Goal: Use online tool/utility

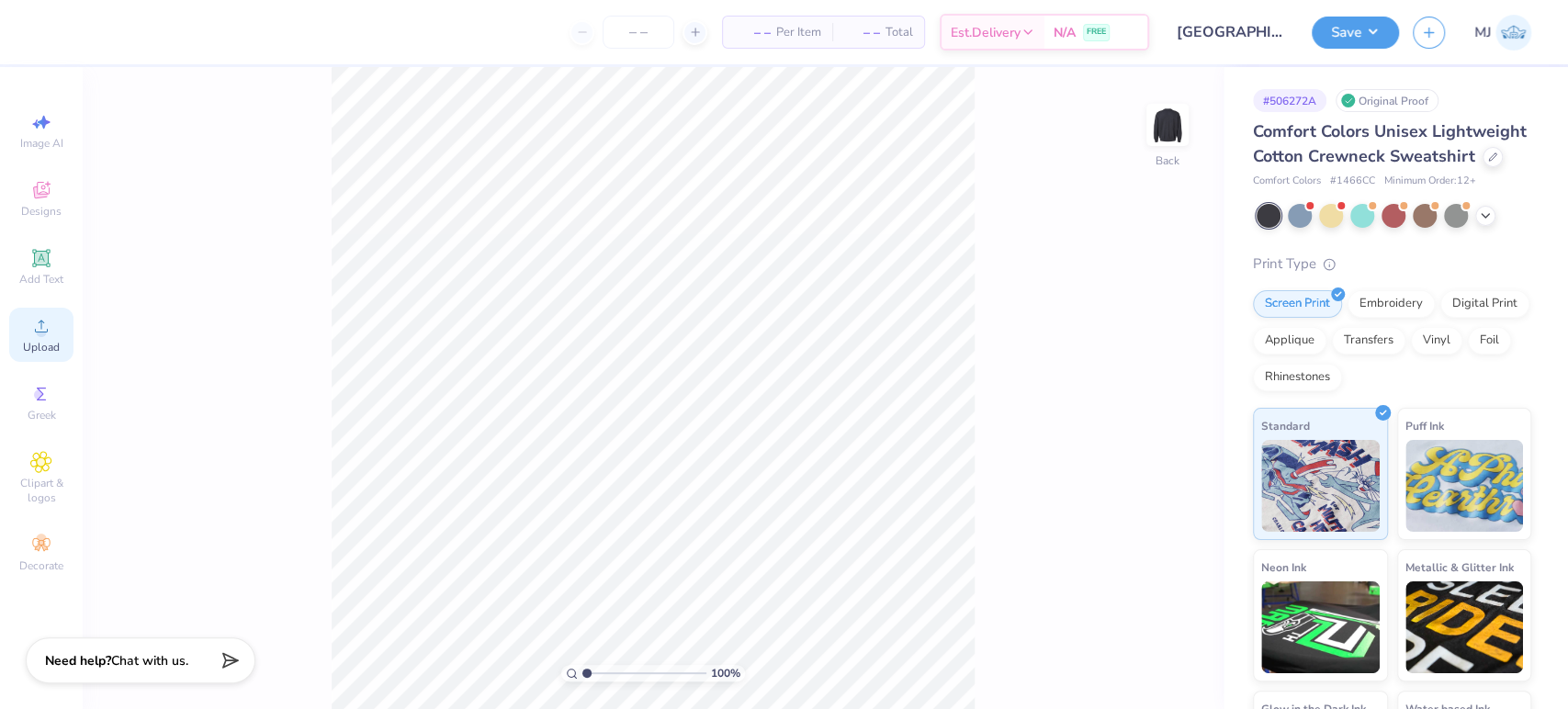
click at [44, 349] on span "Upload" at bounding box center [41, 346] width 36 height 14
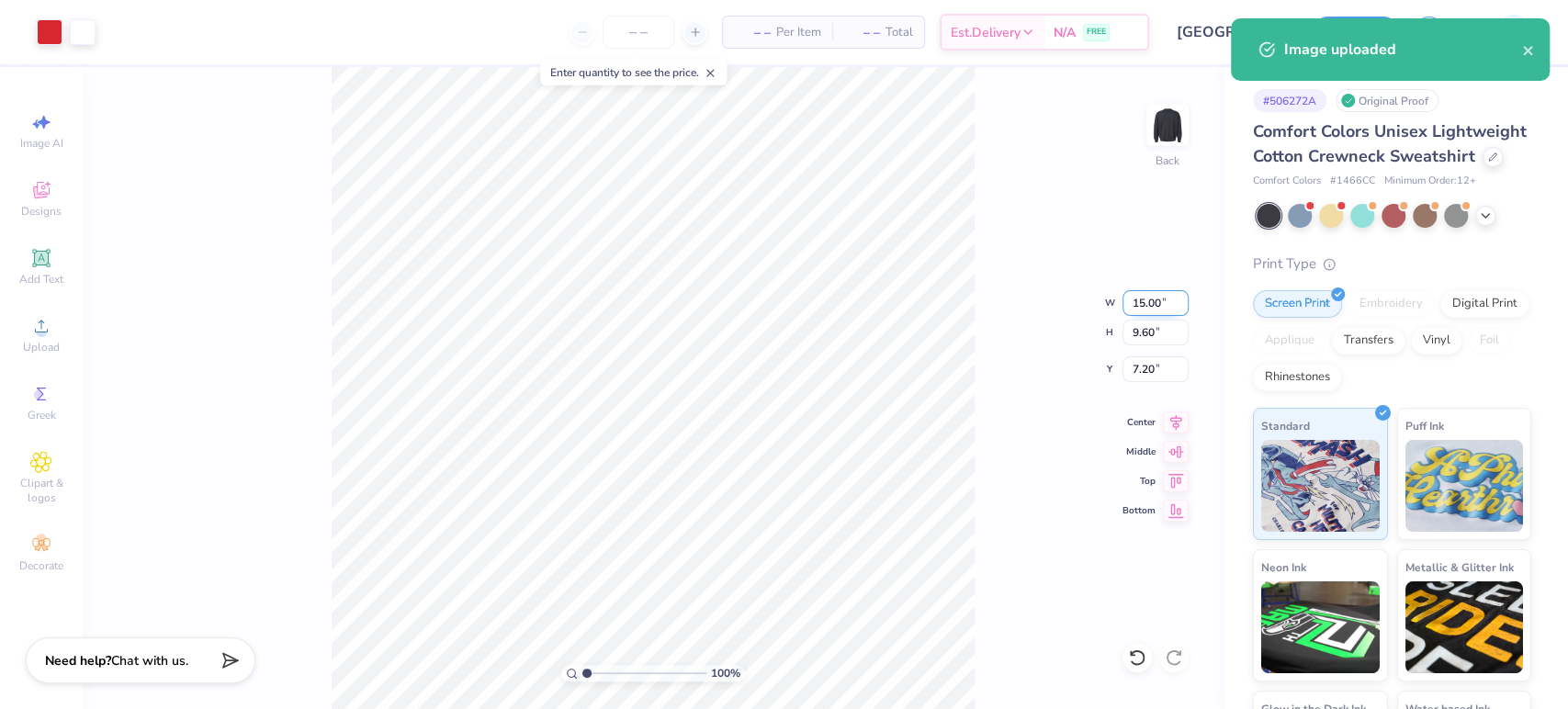
click at [1139, 306] on input "15.00" at bounding box center [1155, 302] width 66 height 26
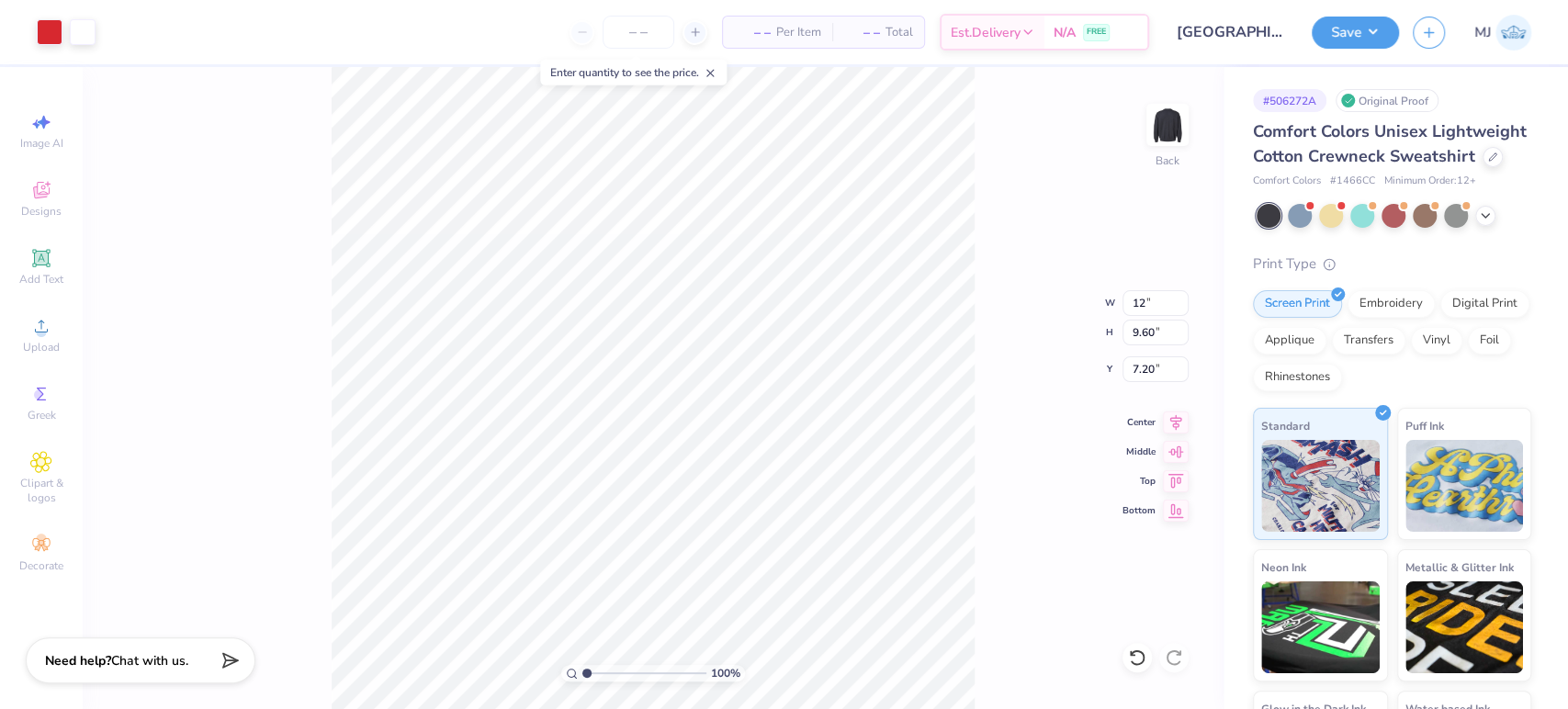
type input "12.00"
type input "7.68"
type input "8.16"
click at [1149, 299] on input "12.00" at bounding box center [1155, 302] width 66 height 26
drag, startPoint x: 1162, startPoint y: 303, endPoint x: 1147, endPoint y: 303, distance: 15.0
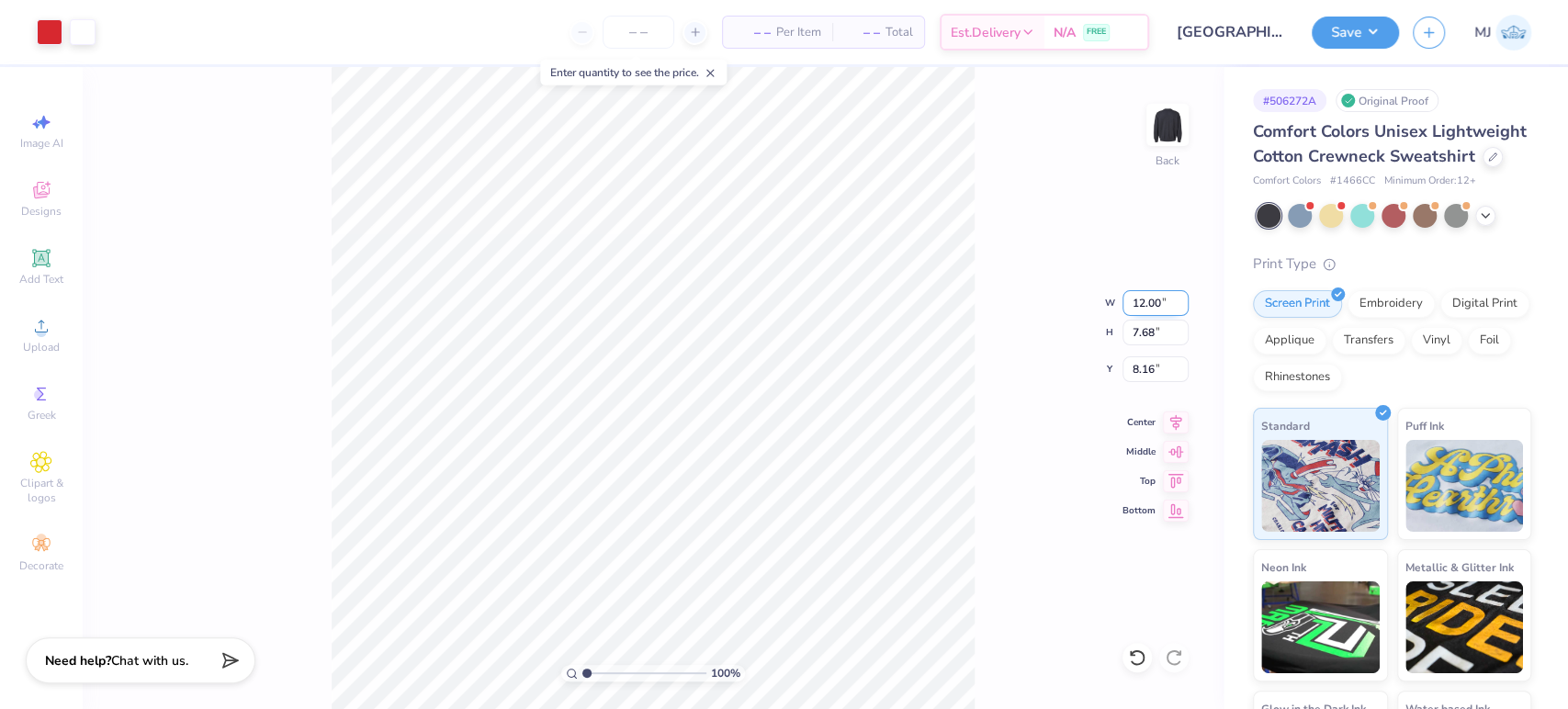
click at [1147, 303] on input "12.00" at bounding box center [1155, 302] width 66 height 26
type input "12.50"
click at [1137, 366] on input "8.16" at bounding box center [1155, 368] width 66 height 26
type input "8.00"
click at [1137, 366] on input "8.00" at bounding box center [1155, 368] width 66 height 26
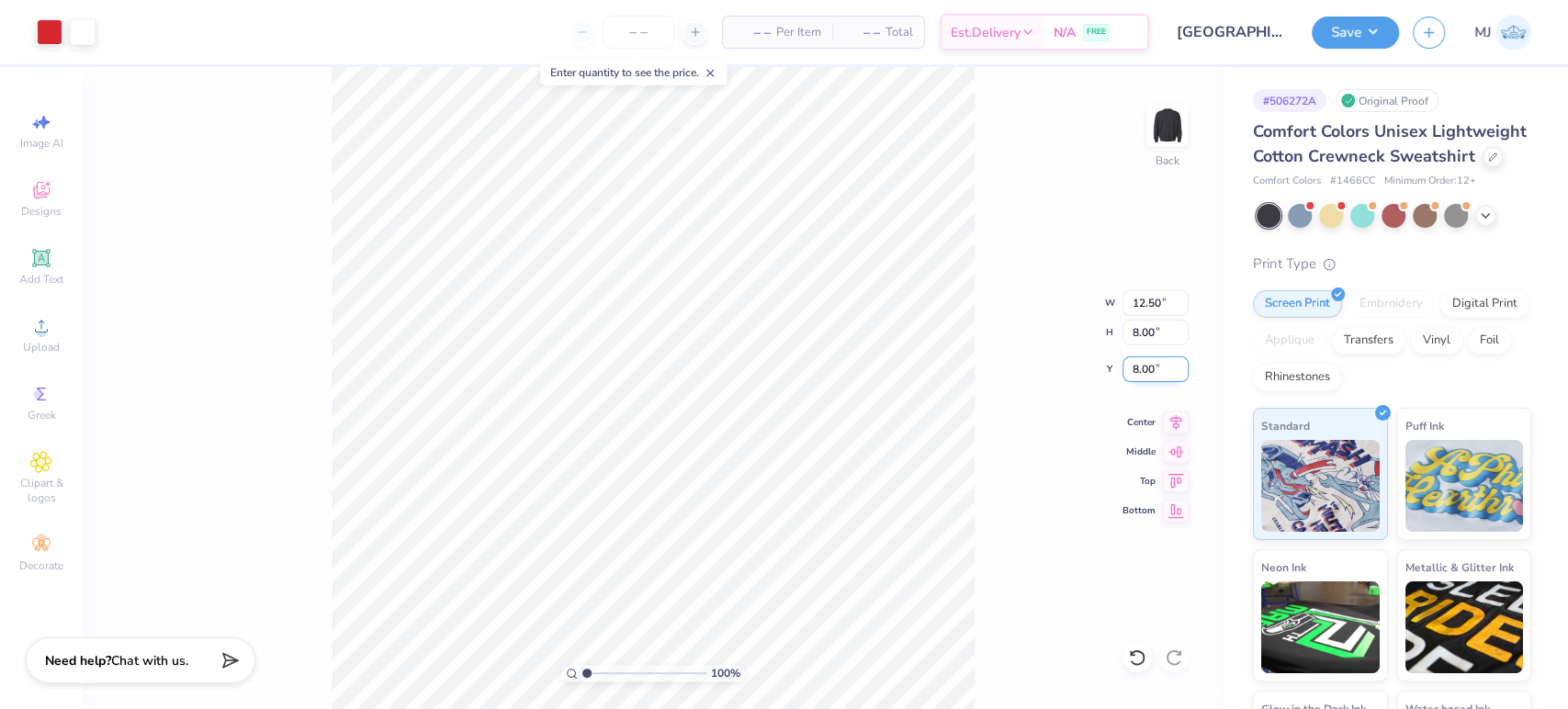
click at [1137, 366] on input "8.00" at bounding box center [1155, 368] width 66 height 26
type input "3.00"
click at [1177, 418] on icon at bounding box center [1176, 420] width 11 height 15
drag, startPoint x: 1370, startPoint y: 35, endPoint x: 1370, endPoint y: 49, distance: 14.0
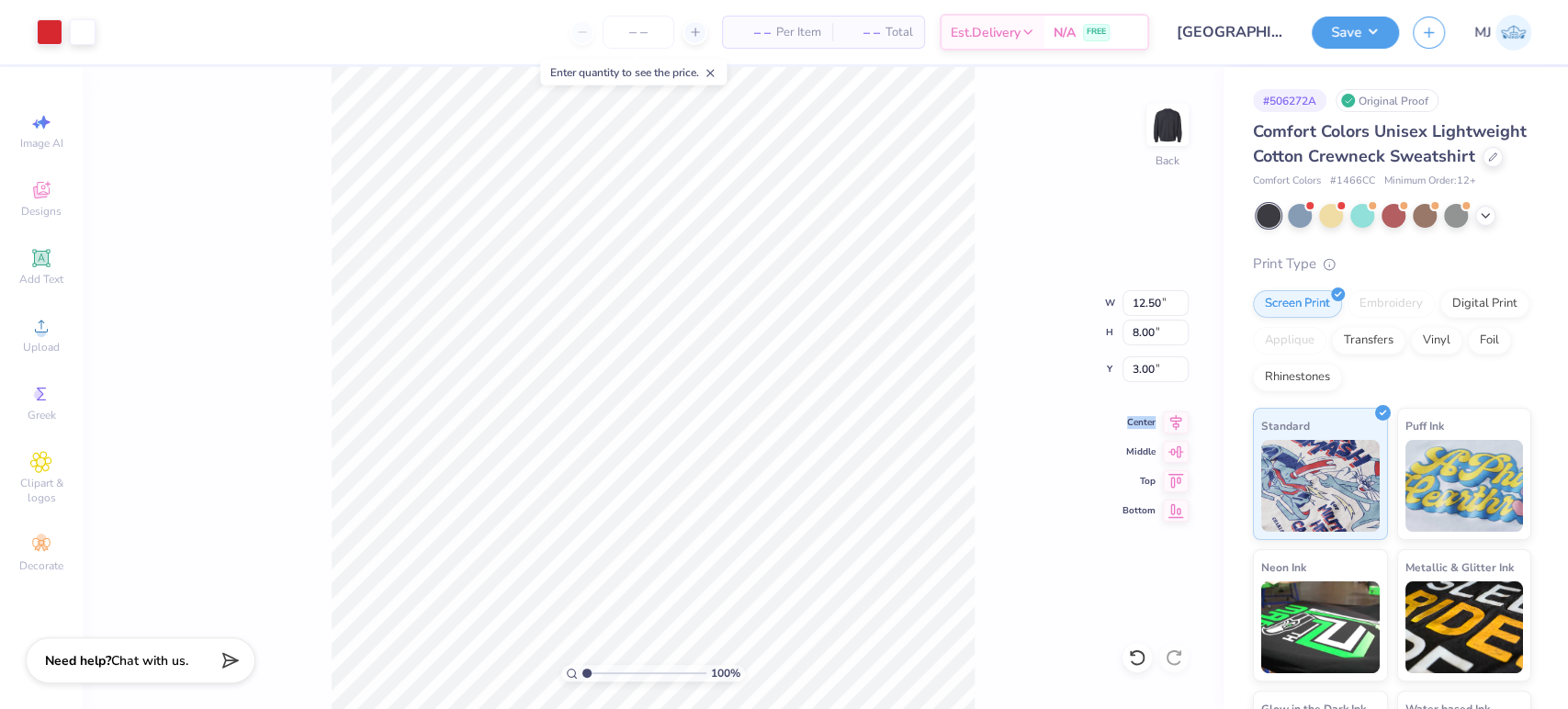
click at [1370, 36] on button "Save" at bounding box center [1355, 33] width 87 height 33
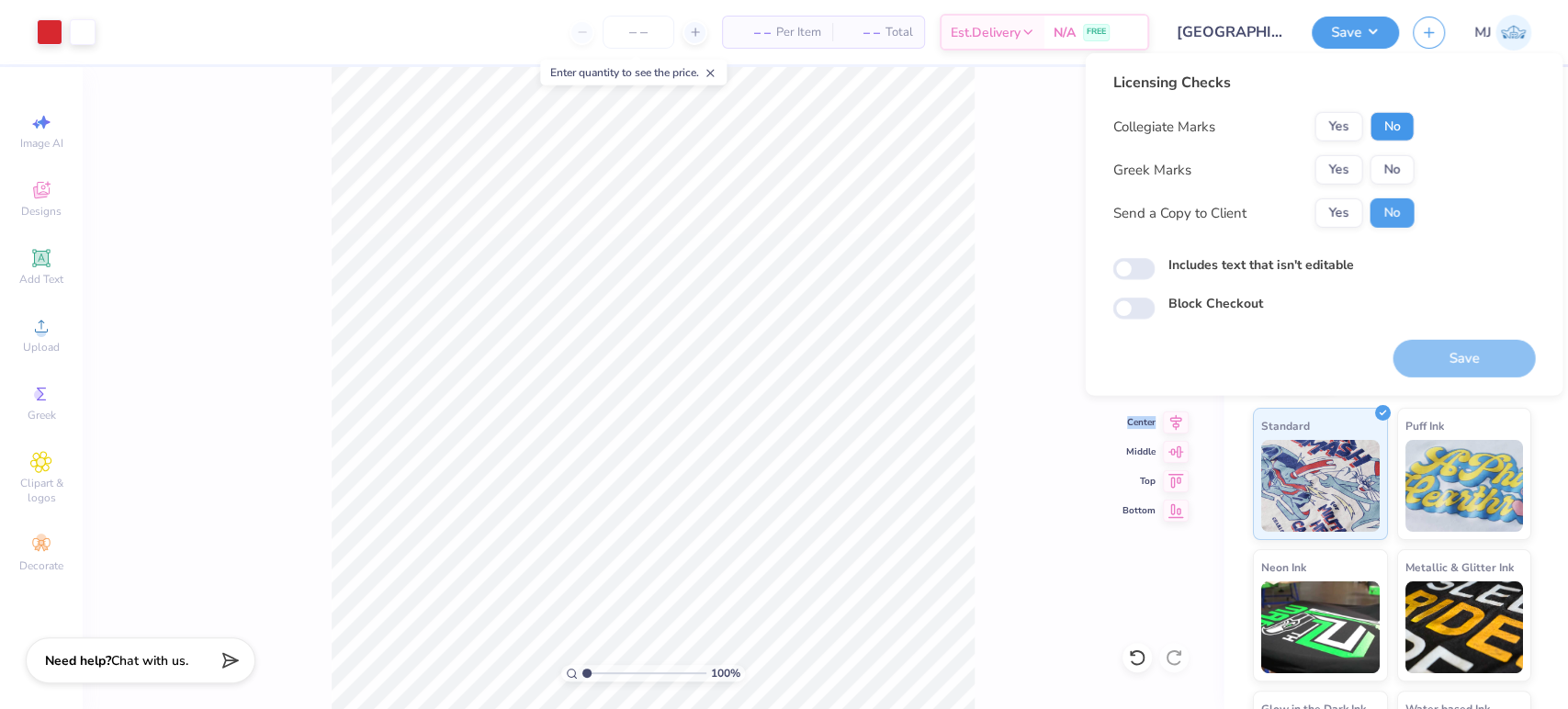
click at [1384, 127] on button "No" at bounding box center [1392, 126] width 44 height 30
click at [1339, 167] on button "Yes" at bounding box center [1338, 169] width 48 height 30
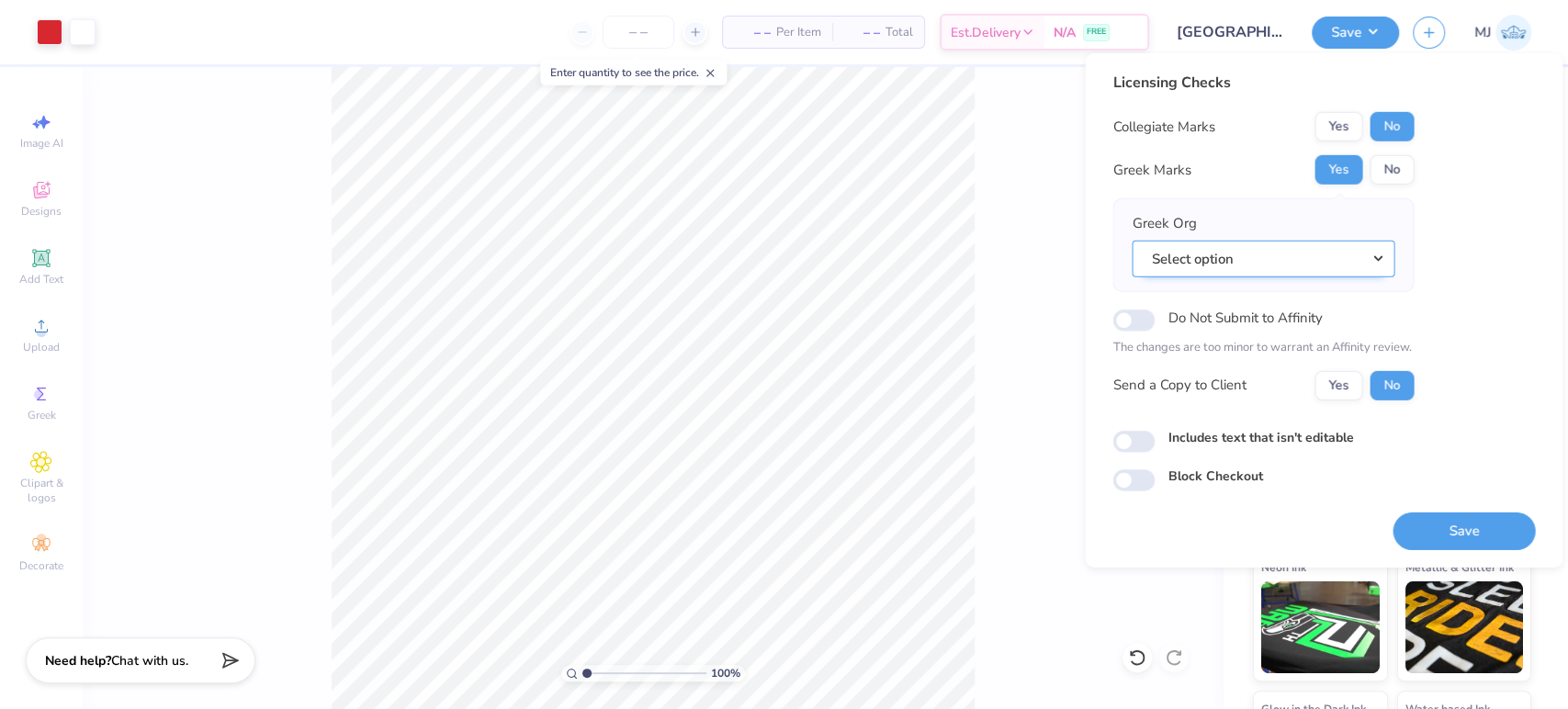
click at [1289, 258] on button "Select option" at bounding box center [1263, 257] width 262 height 37
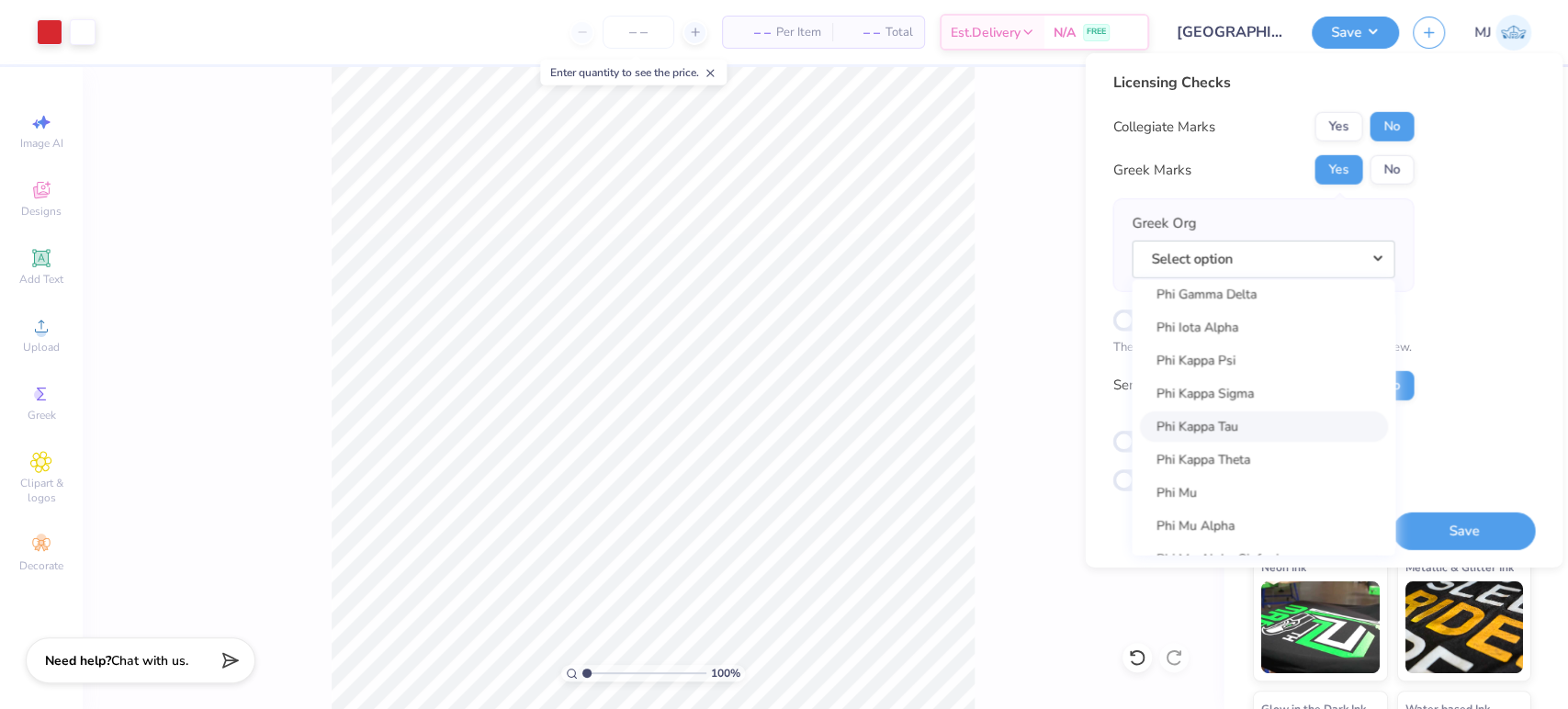
scroll to position [9764, 0]
click at [1260, 417] on link "Phi Kappa Tau" at bounding box center [1263, 420] width 248 height 31
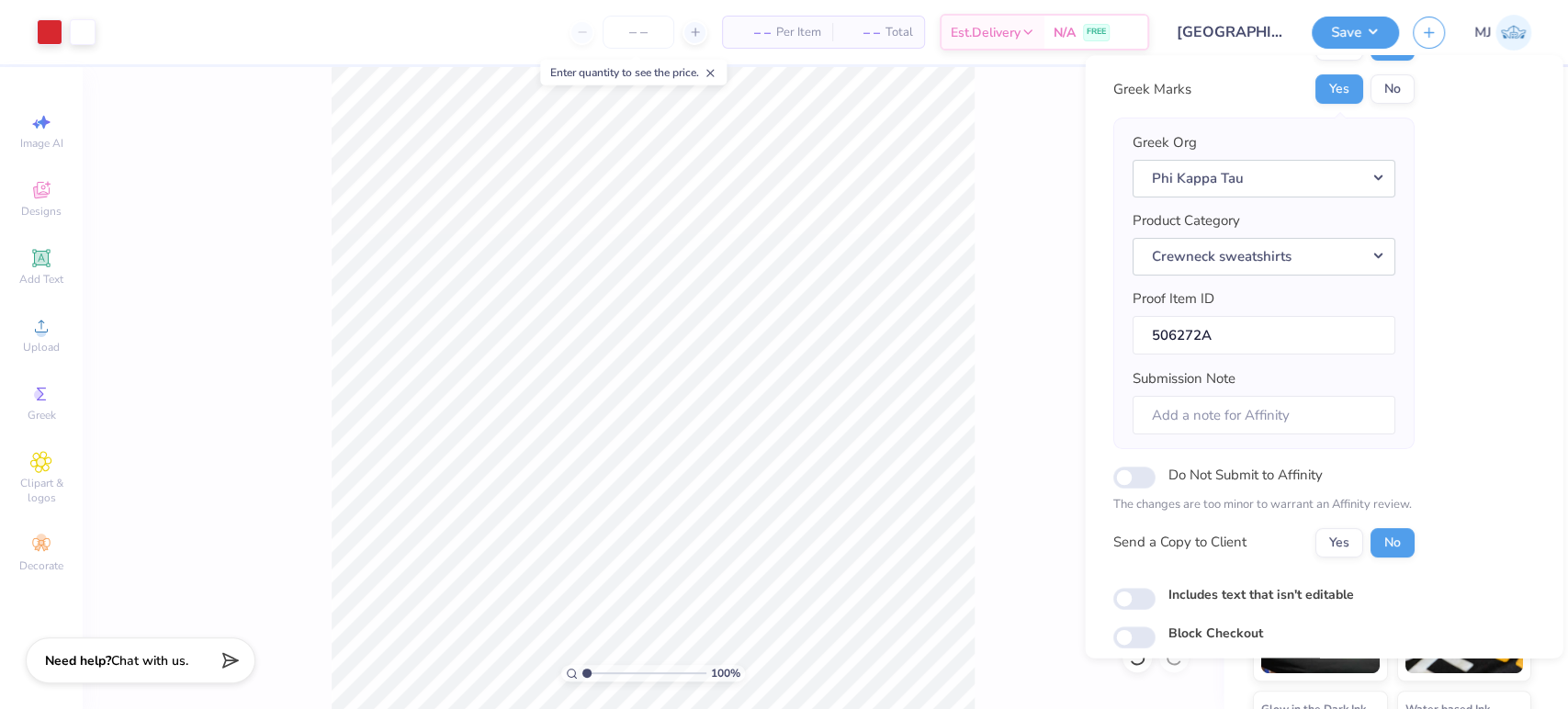
scroll to position [147, 0]
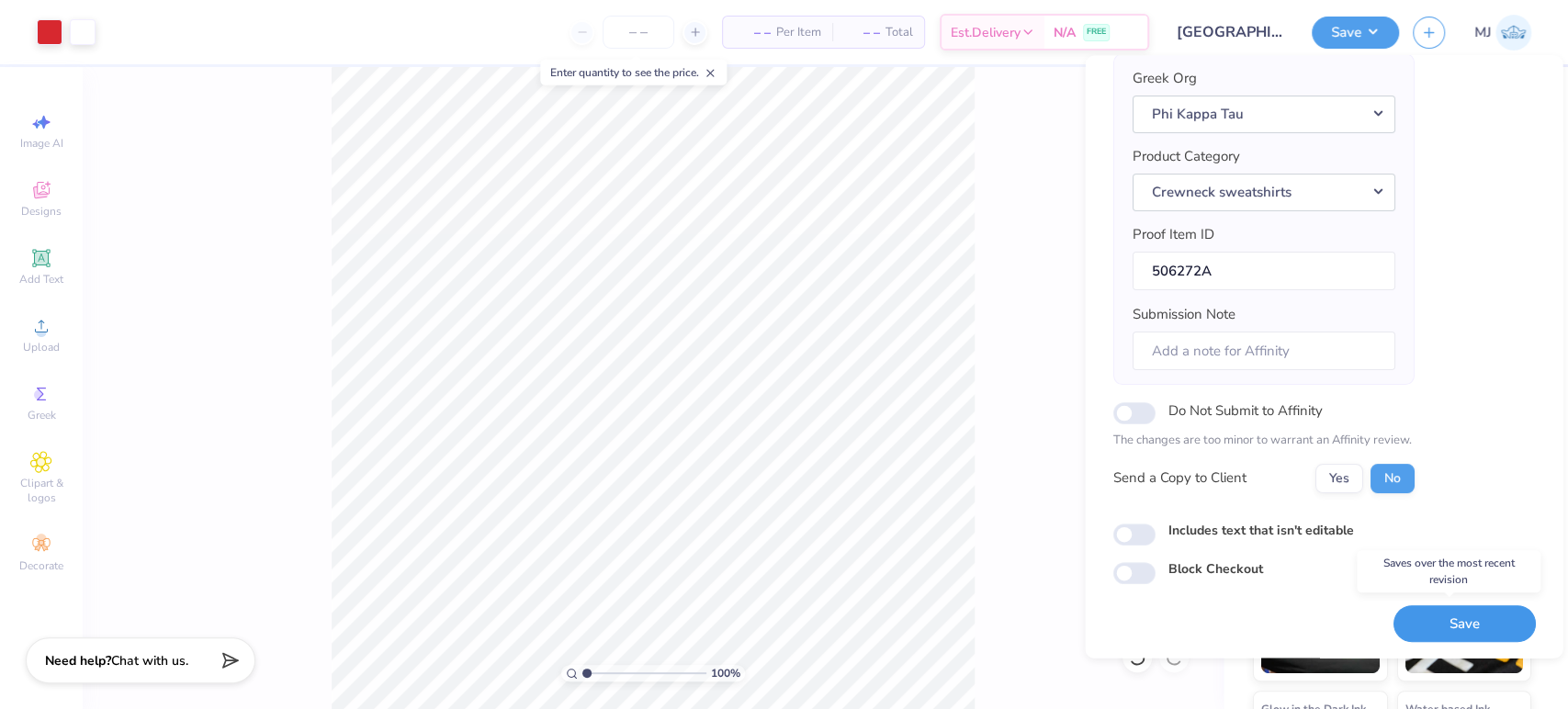
click at [1436, 621] on button "Save" at bounding box center [1464, 623] width 143 height 37
